Goal: Find specific page/section: Find specific page/section

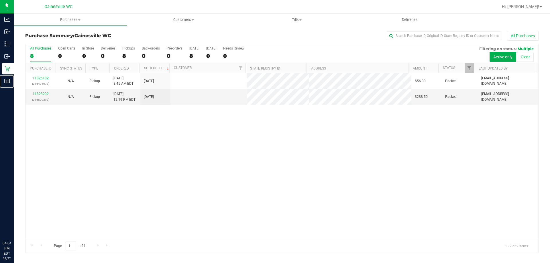
click at [0, 0] on p "Reports" at bounding box center [0, 0] width 0 height 0
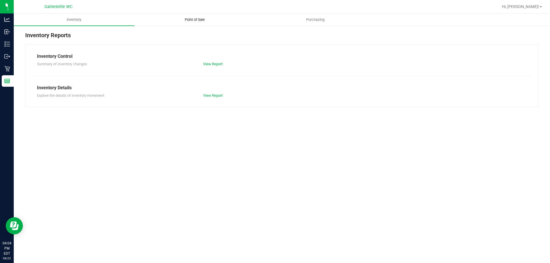
click at [204, 16] on uib-tab-heading "Point of Sale" at bounding box center [195, 19] width 120 height 11
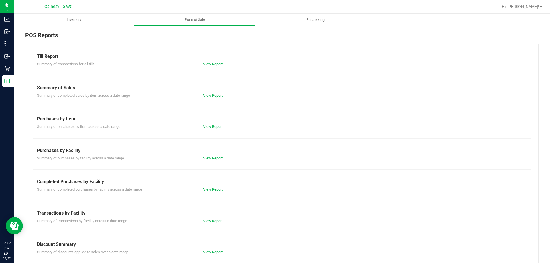
click at [210, 65] on link "View Report" at bounding box center [212, 64] width 19 height 4
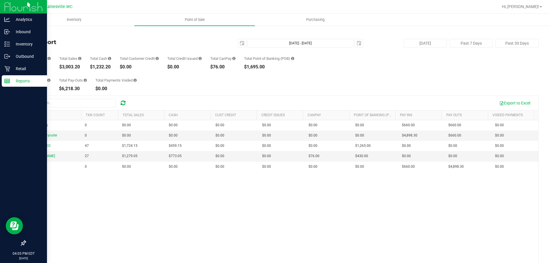
click at [11, 78] on p "Reports" at bounding box center [27, 81] width 34 height 7
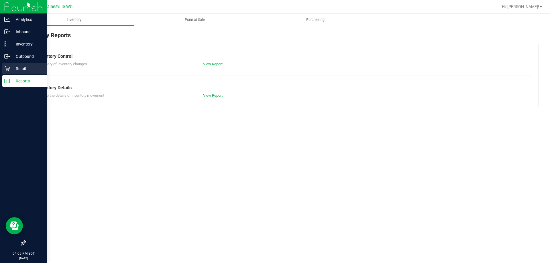
click at [15, 74] on link "Retail" at bounding box center [23, 69] width 47 height 12
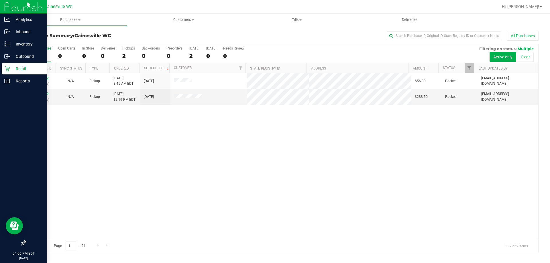
click at [25, 73] on div "Retail" at bounding box center [24, 68] width 45 height 11
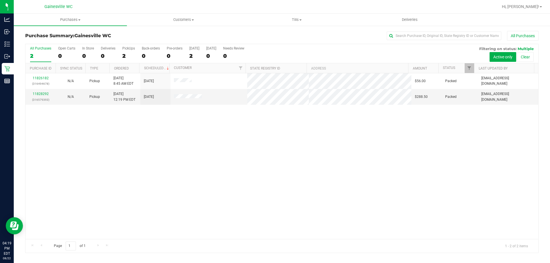
click at [173, 139] on div "11826182 (316494678) N/A Pickup [DATE] 8:45 AM EDT 8/22/2025 $56.00 Packed [EMA…" at bounding box center [281, 156] width 513 height 166
click at [298, 181] on div "11826182 (316494678) N/A Pickup [DATE] 8:45 AM EDT 8/22/2025 $56.00 Packed [EMA…" at bounding box center [281, 156] width 513 height 166
